Goal: Task Accomplishment & Management: Use online tool/utility

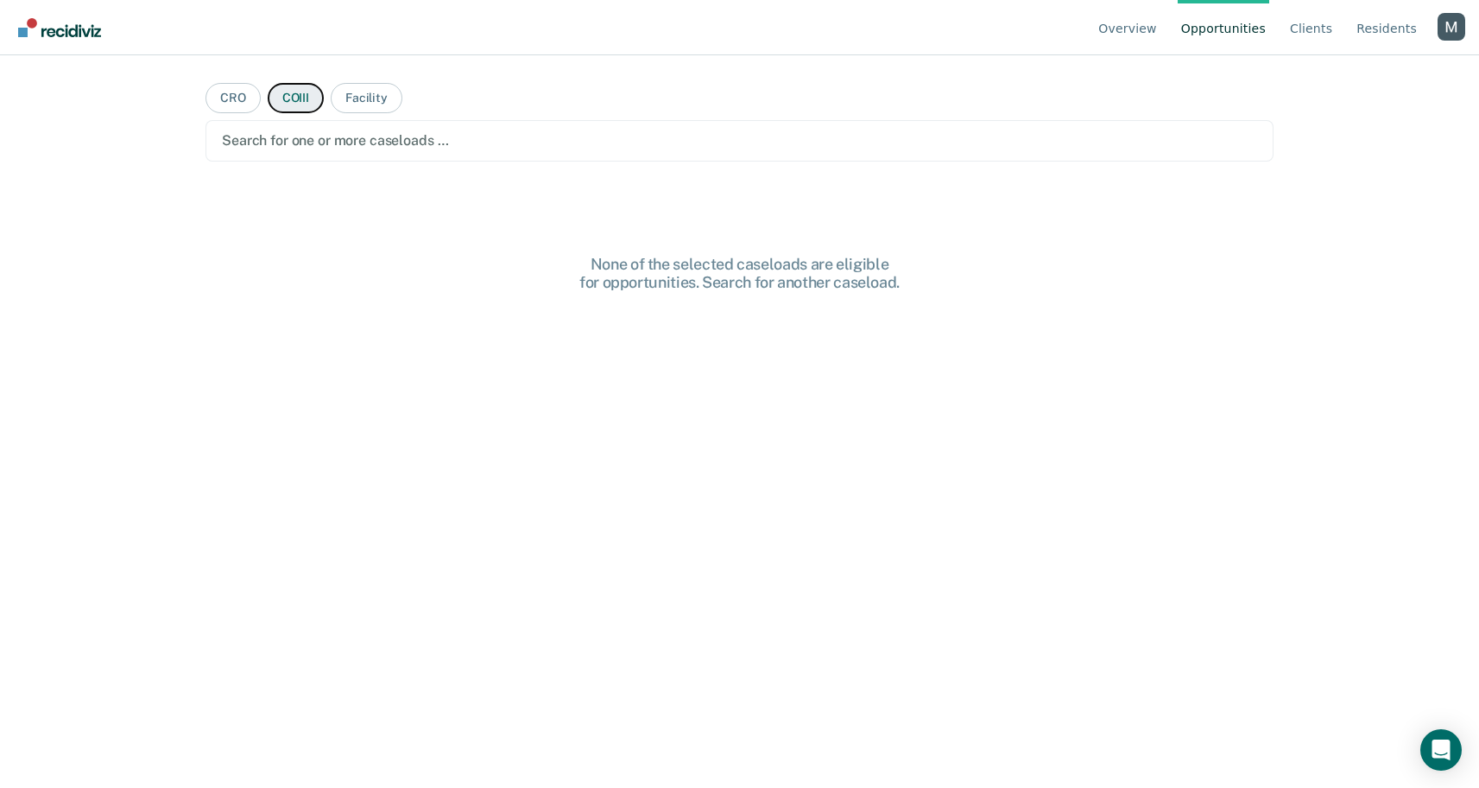
click at [302, 104] on button "COIII" at bounding box center [296, 98] width 56 height 30
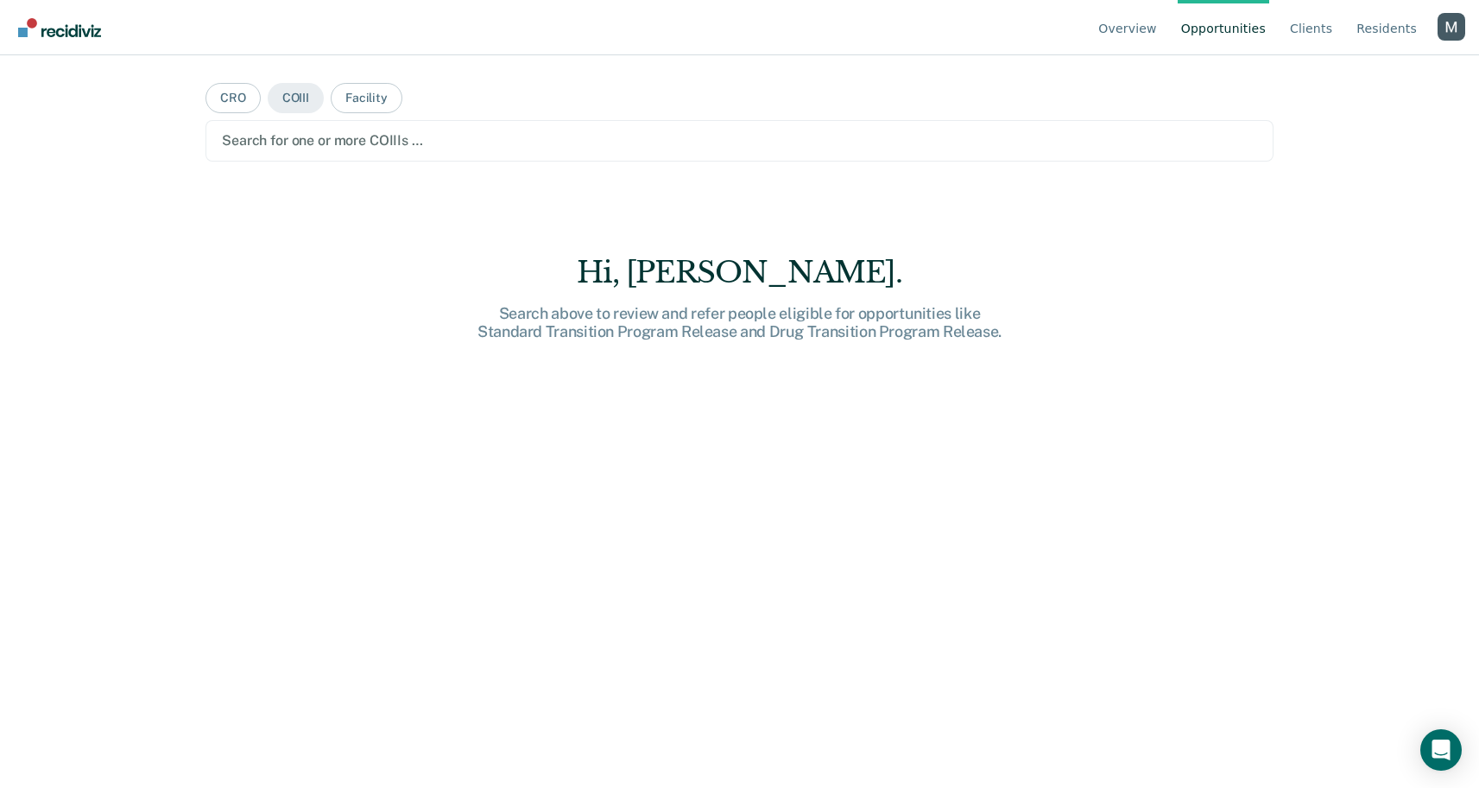
click at [366, 141] on div at bounding box center [739, 140] width 1035 height 20
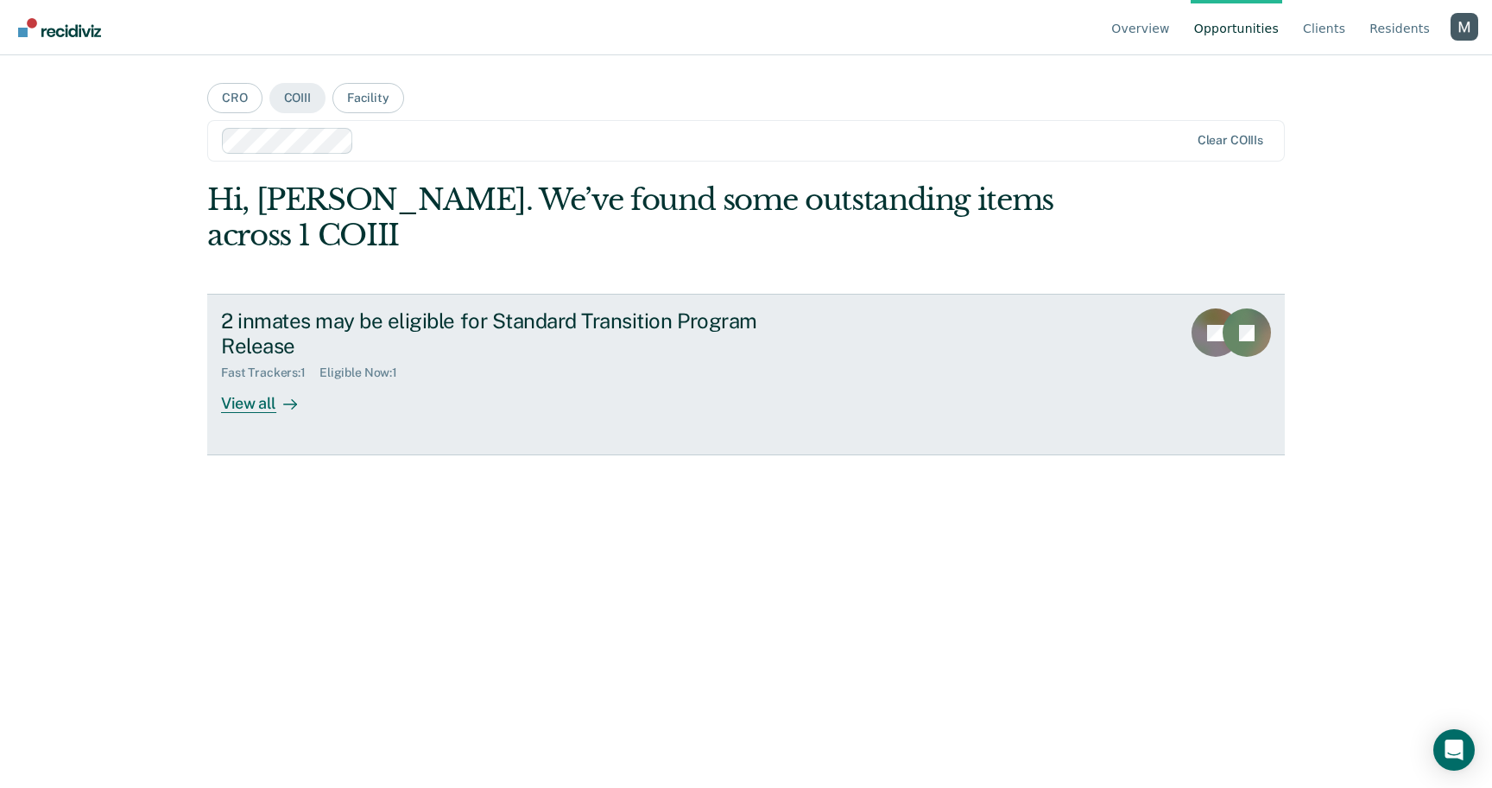
click at [519, 397] on div "2 inmates may be eligible for Standard Transition Program Release Fast Trackers…" at bounding box center [545, 360] width 648 height 104
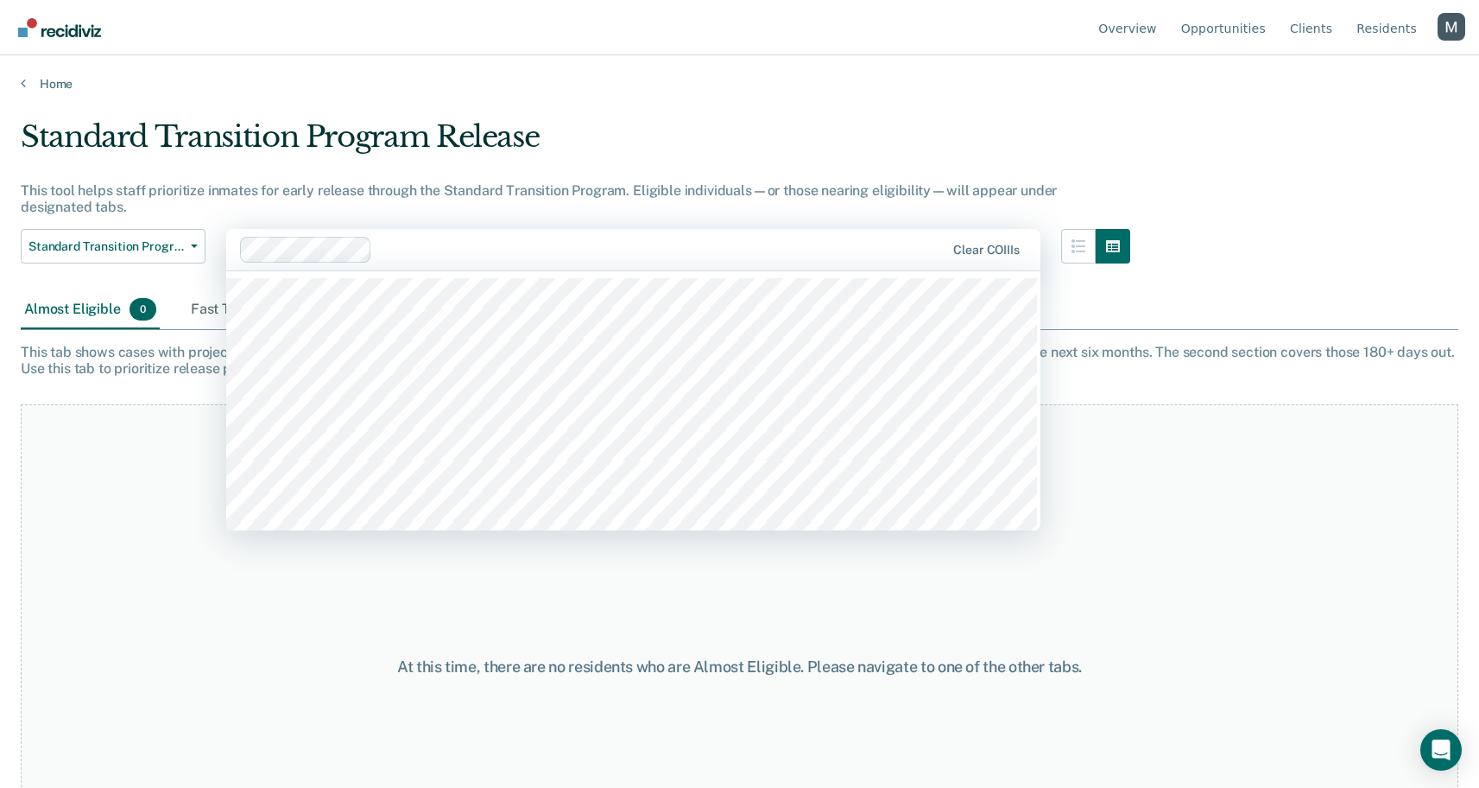
click at [433, 242] on div at bounding box center [662, 249] width 566 height 20
drag, startPoint x: 572, startPoint y: 247, endPoint x: 564, endPoint y: 275, distance: 29.8
click at [573, 247] on div at bounding box center [742, 249] width 408 height 20
